Goal: Communication & Community: Answer question/provide support

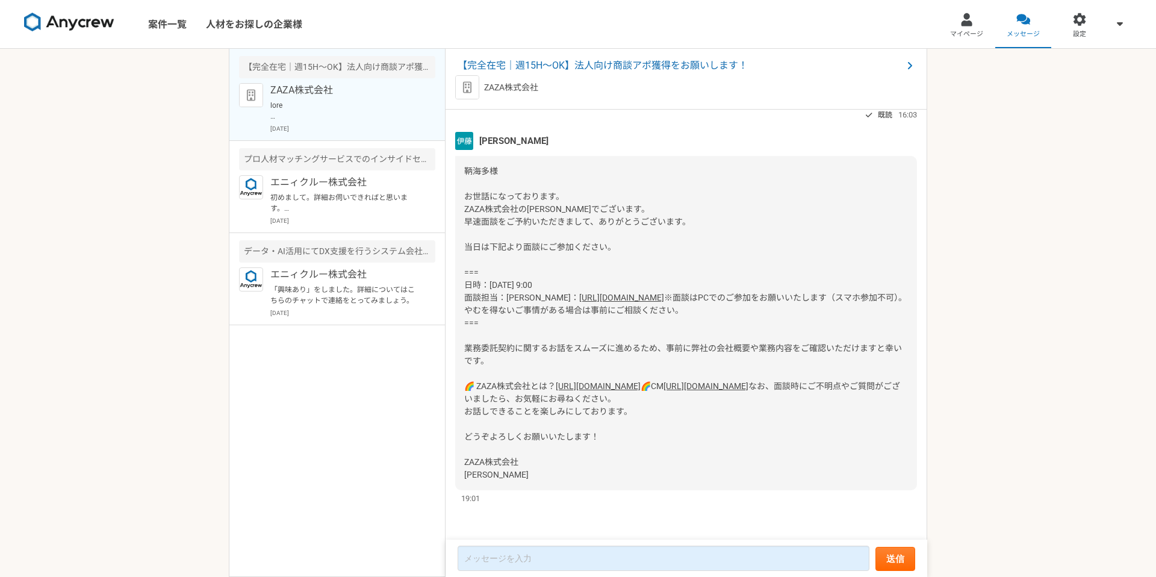
scroll to position [687, 0]
drag, startPoint x: 508, startPoint y: 209, endPoint x: 523, endPoint y: 210, distance: 15.7
click at [523, 210] on div "鞆海多様 お世話になっております。 ZAZA株式会社の[PERSON_NAME]でございます。 早速面談をご予約いただきまして、ありがとうございます。 当日は…" at bounding box center [686, 323] width 462 height 334
copy span "[PERSON_NAME]"
drag, startPoint x: 477, startPoint y: 323, endPoint x: 532, endPoint y: 322, distance: 54.8
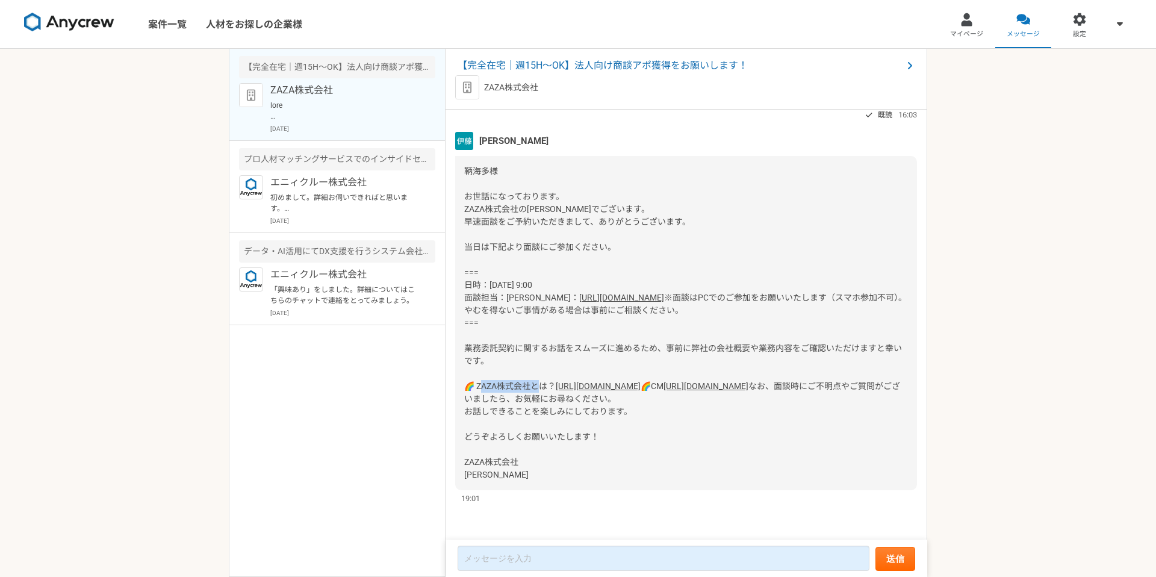
click at [532, 322] on span "※面談はPCでのご参加をお願いいたします（スマホ参加不可）。やむを得ないご事情がある場合は事前にご相談ください。 === 業務委託契約に関するお話をスムーズに…" at bounding box center [685, 342] width 443 height 98
copy span "AZA株式会社と"
click at [707, 453] on div "鞆海多様 お世話になっております。 ZAZA株式会社の[PERSON_NAME]でございます。 早速面談をご予約いただきまして、ありがとうございます。 当日は…" at bounding box center [686, 323] width 462 height 334
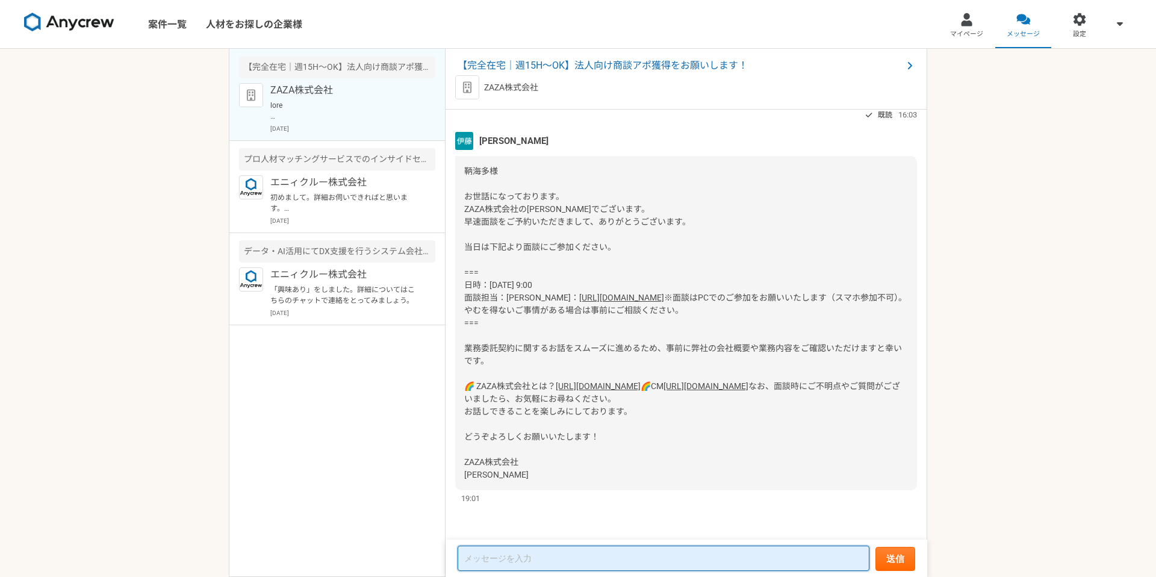
click at [556, 548] on textarea at bounding box center [664, 557] width 412 height 25
type textarea "お"
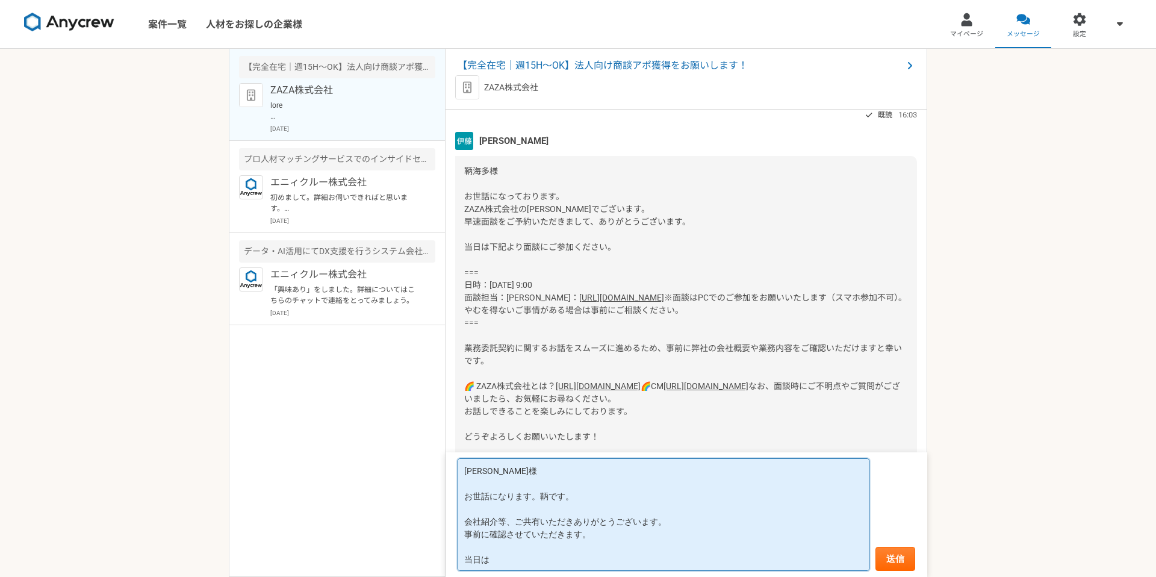
click at [467, 523] on textarea "[PERSON_NAME]様 お世話になります。鞆です。 会社紹介等、ご共有いただきありがとうございます。 事前に確認させていただきます。 当日は" at bounding box center [664, 514] width 412 height 113
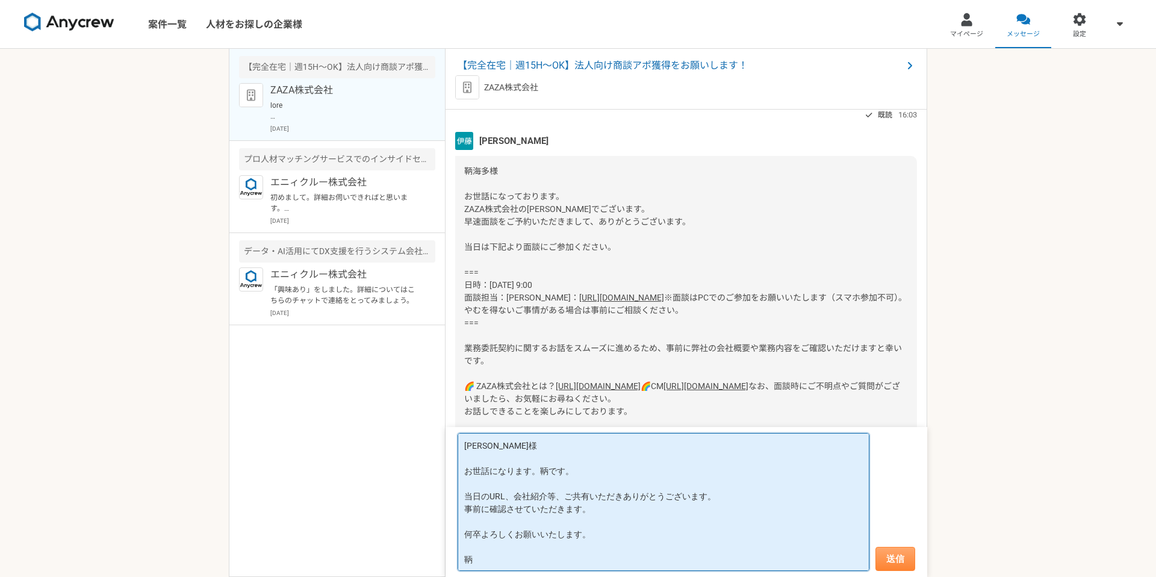
type textarea "[PERSON_NAME]様 お世話になります。鞆です。 当日のURL、会社紹介等、ご共有いただきありがとうございます。 事前に確認させていただきます。 何卒…"
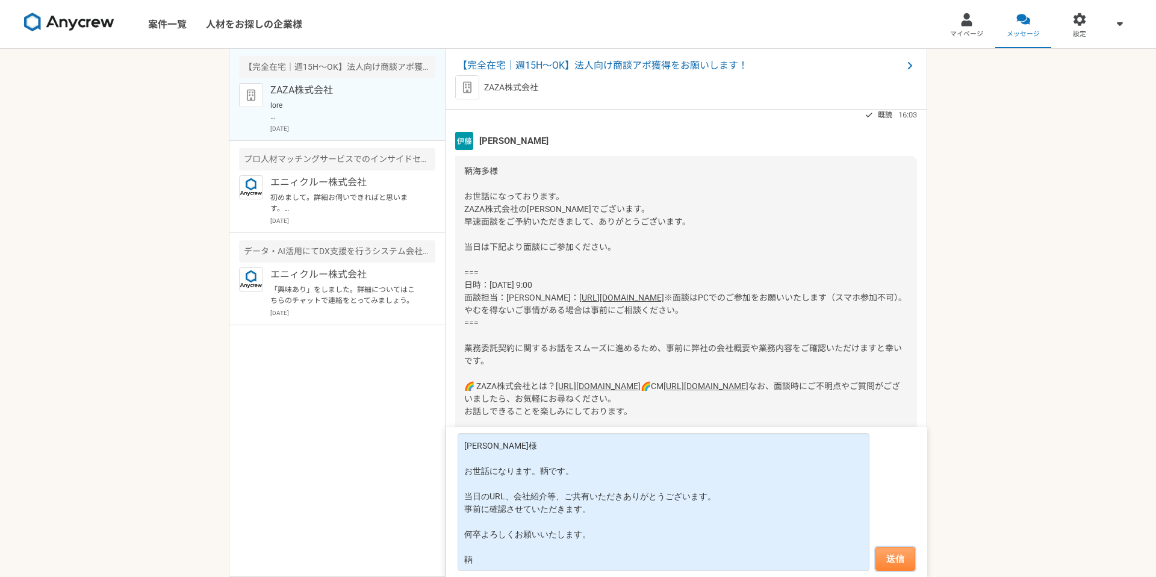
click at [901, 557] on button "送信" at bounding box center [895, 559] width 40 height 24
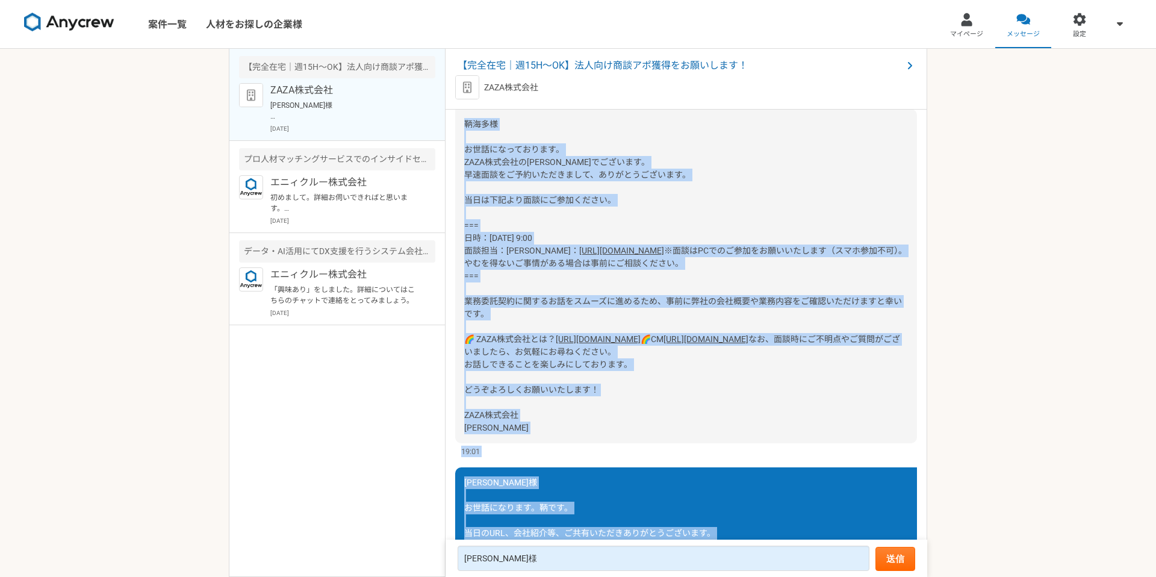
scroll to position [856, 0]
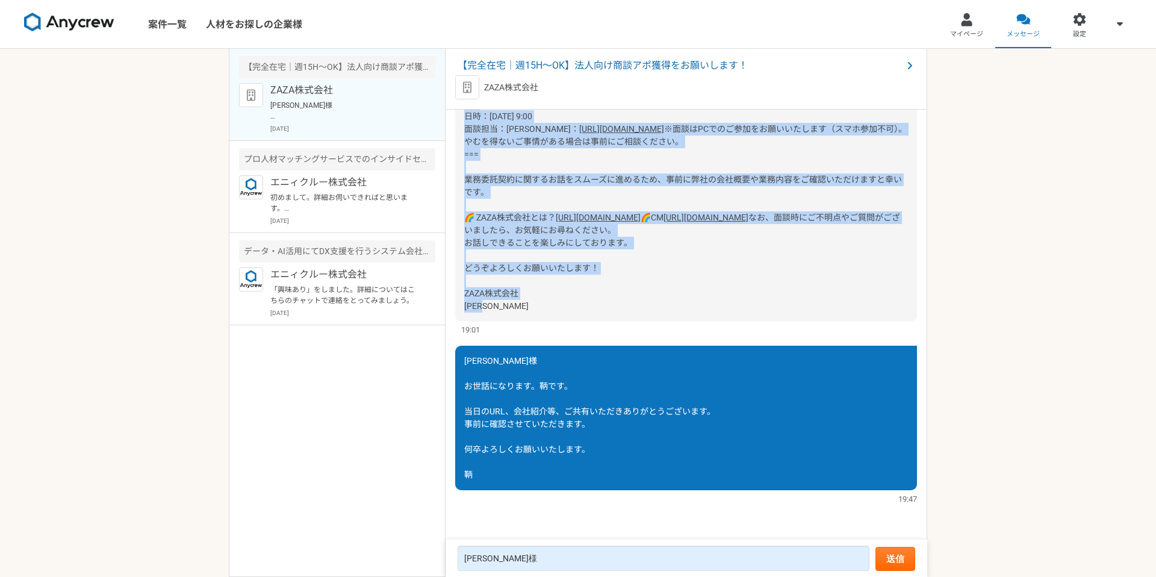
drag, startPoint x: 464, startPoint y: 148, endPoint x: 536, endPoint y: 308, distance: 174.9
click at [536, 308] on div "鞆海多様 お世話になっております。 ZAZA株式会社の[PERSON_NAME]でございます。 早速面談をご予約いただきまして、ありがとうございます。 当日は…" at bounding box center [686, 154] width 462 height 334
copy div "lore ipsumdolors。 AMETconsecteturad。 elitseddoeiusmo、temporinci。 utlaboreetdolo…"
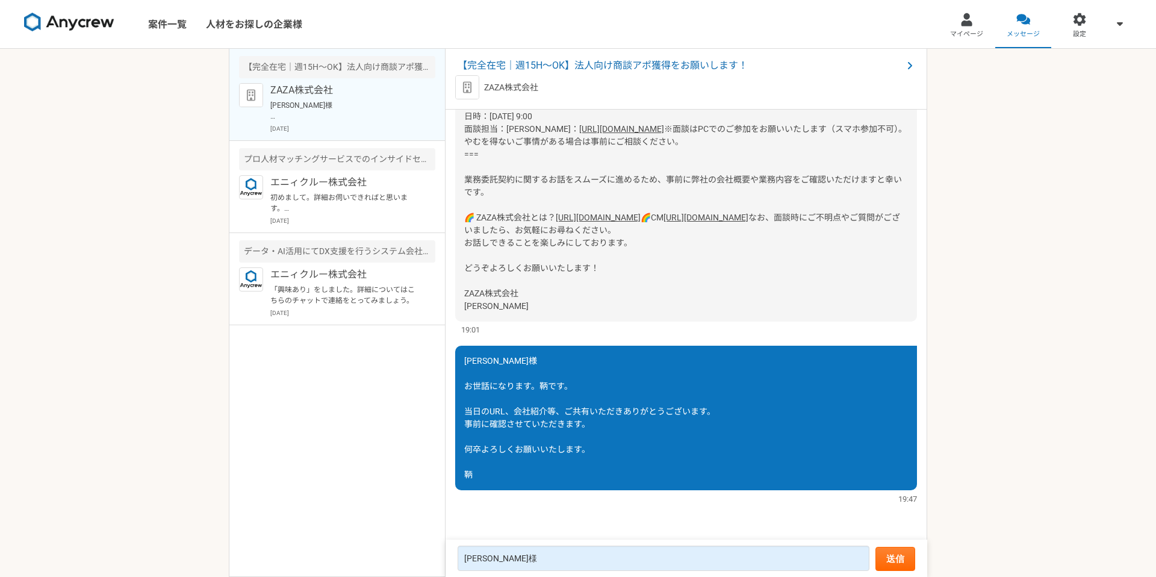
click at [572, 360] on div "[PERSON_NAME]様 お世話になります。鞆です。 当日のURL、会社紹介等、ご共有いただきありがとうございます。 事前に確認させていただきます。 何卒…" at bounding box center [686, 418] width 462 height 144
